Goal: Information Seeking & Learning: Check status

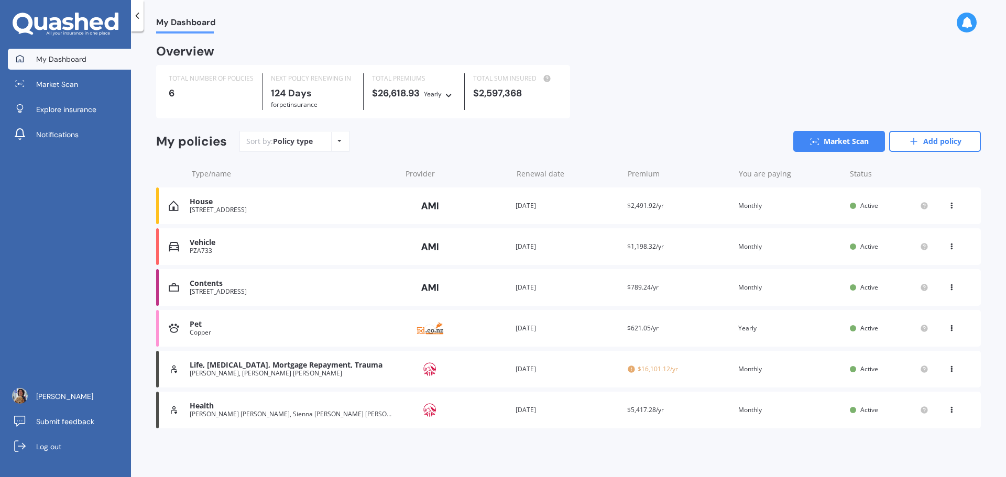
click at [640, 368] on span "$16,101.12/yr" at bounding box center [678, 369] width 103 height 10
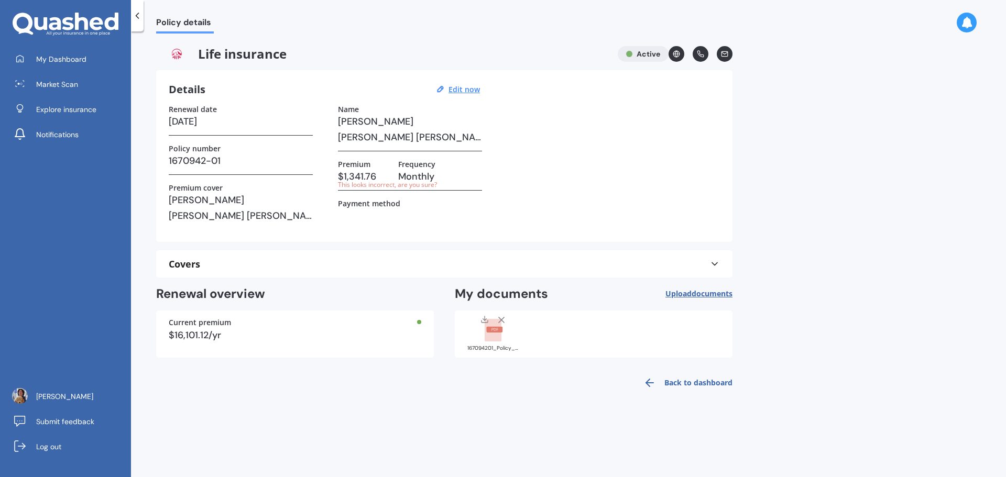
click at [142, 16] on icon at bounding box center [137, 15] width 10 height 10
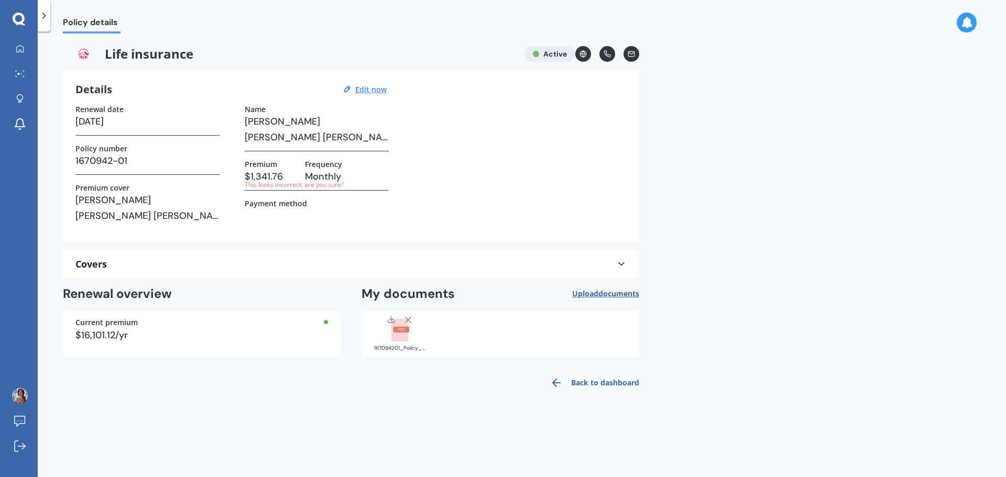
click at [580, 384] on link "Back to dashboard" at bounding box center [591, 382] width 95 height 25
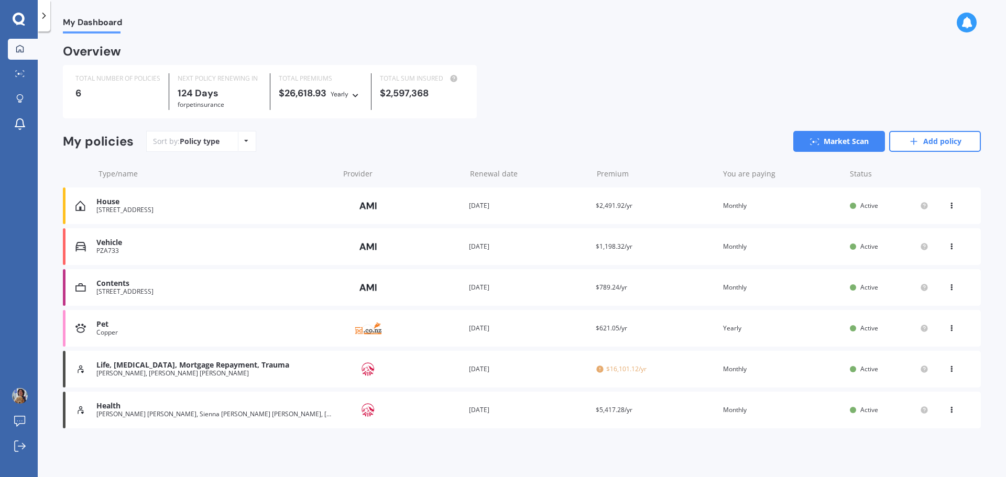
click at [608, 410] on span "$5,417.28/yr" at bounding box center [614, 409] width 37 height 9
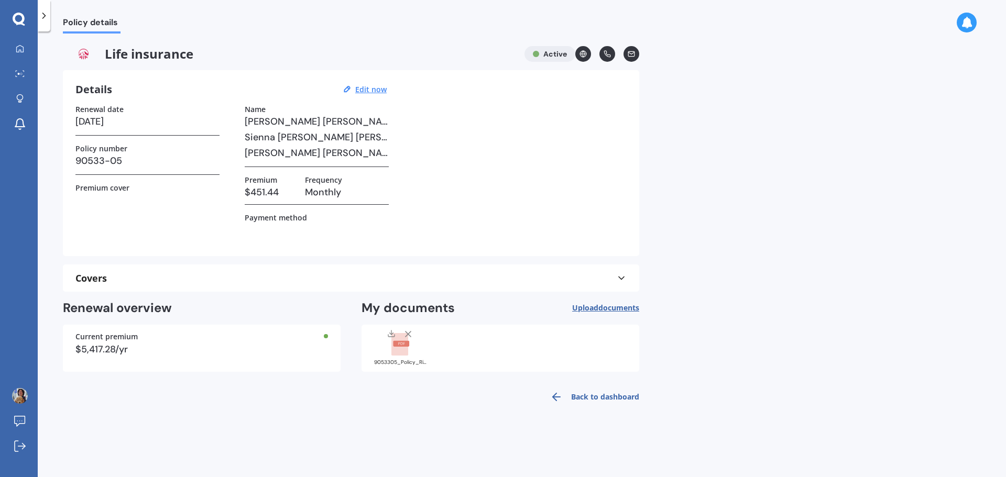
click at [42, 18] on icon at bounding box center [44, 15] width 10 height 10
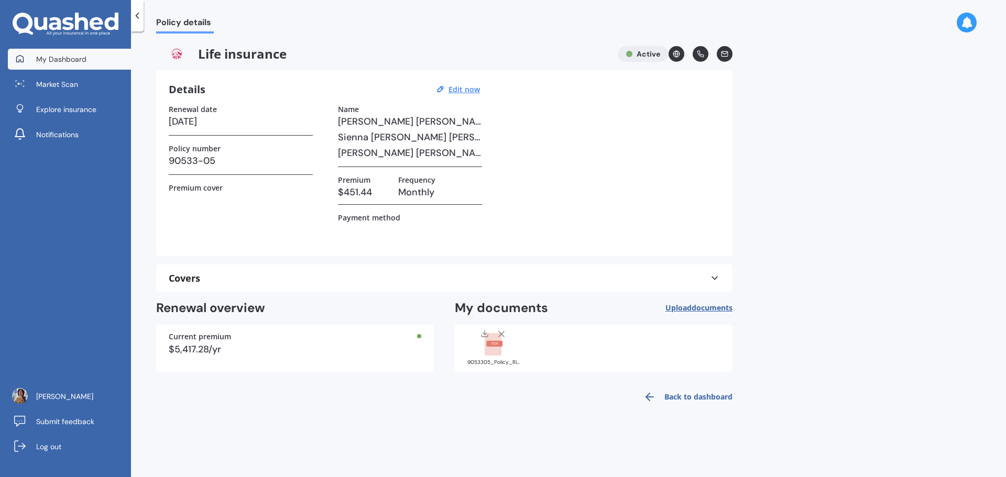
click at [53, 65] on link "My Dashboard" at bounding box center [69, 59] width 123 height 21
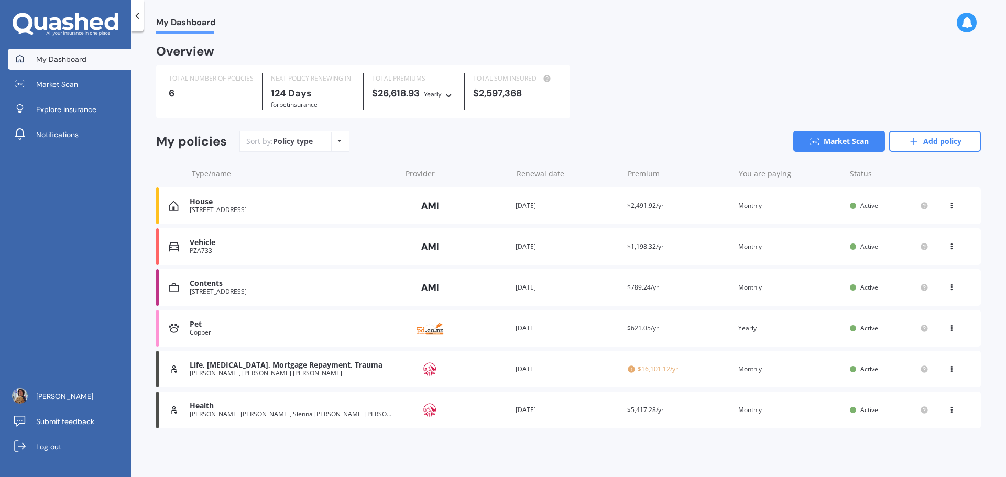
click at [451, 95] on icon at bounding box center [448, 94] width 7 height 6
click at [250, 370] on div "Life, [MEDICAL_DATA], Mortgage Repayment, Trauma" at bounding box center [293, 365] width 206 height 9
